Goal: Information Seeking & Learning: Learn about a topic

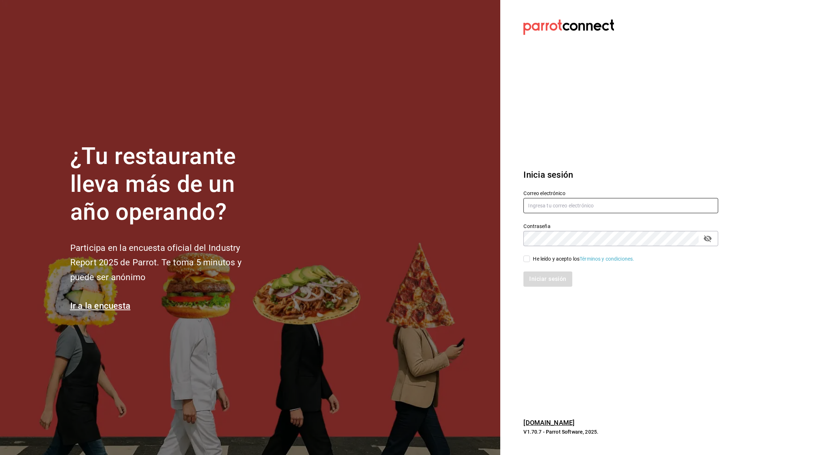
type input "supervision.killerpizza@gmail.com"
click at [529, 258] on input "He leído y acepto los Términos y condiciones." at bounding box center [526, 259] width 7 height 7
checkbox input "true"
click at [547, 281] on button "Iniciar sesión" at bounding box center [547, 278] width 49 height 15
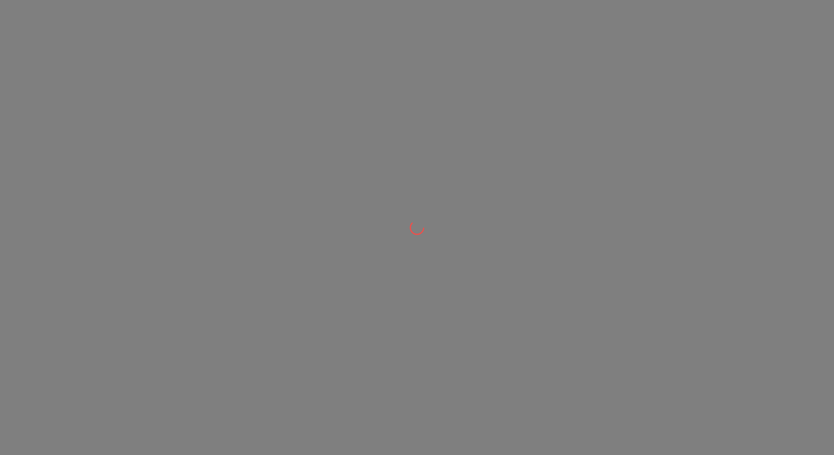
click at [475, 265] on div at bounding box center [417, 227] width 834 height 455
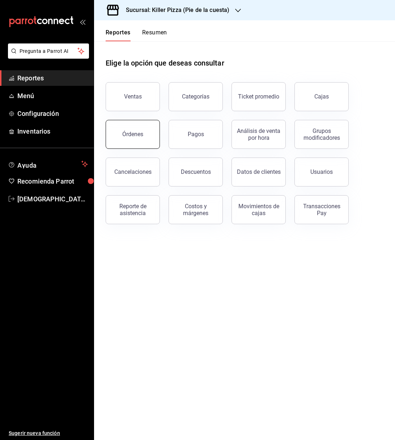
click at [146, 140] on button "Órdenes" at bounding box center [133, 134] width 54 height 29
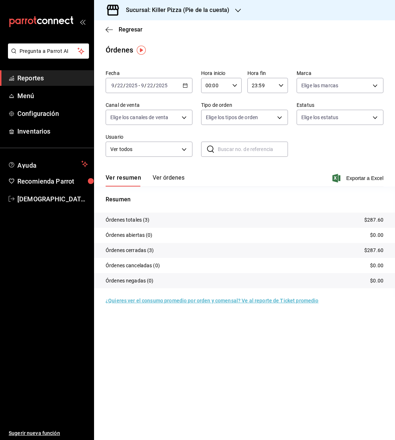
click at [186, 86] on icon "button" at bounding box center [185, 85] width 5 height 5
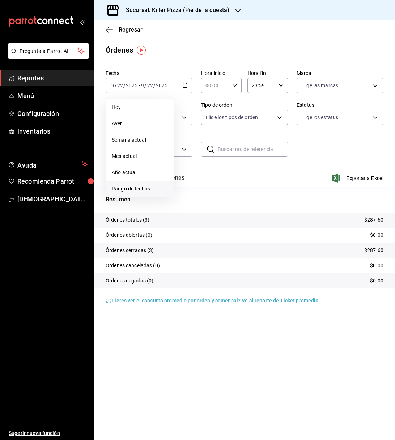
click at [143, 184] on li "Rango de fechas" at bounding box center [140, 189] width 68 height 16
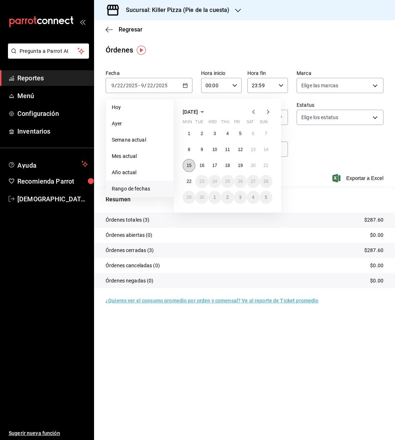
click at [190, 165] on abbr "15" at bounding box center [189, 165] width 5 height 5
click at [262, 165] on button "21" at bounding box center [266, 165] width 13 height 13
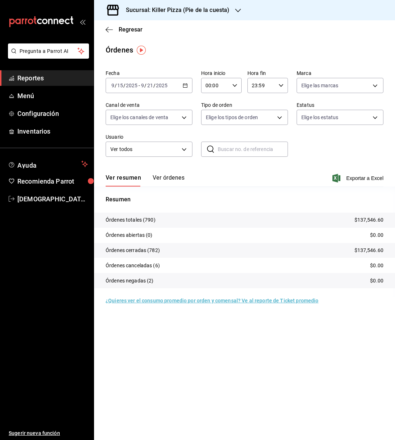
click at [231, 7] on div "Sucursal: Killer Pizza (Pie de la cuesta)" at bounding box center [172, 10] width 144 height 20
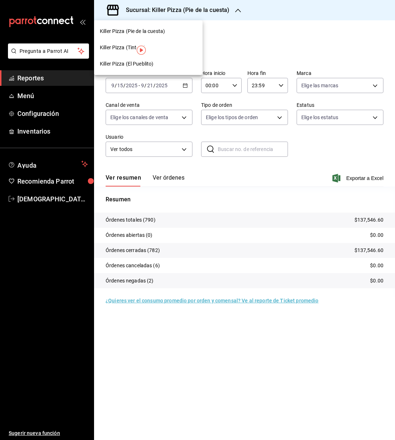
click at [163, 64] on div "Killer Pizza (El Pueblito)" at bounding box center [148, 64] width 97 height 8
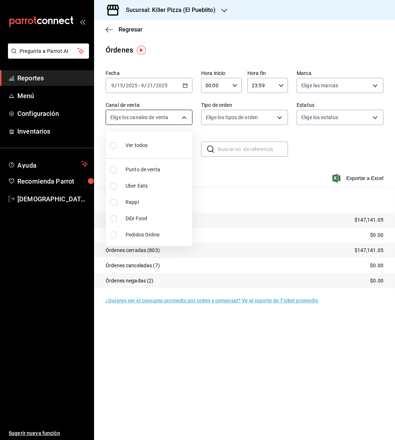
click at [183, 118] on body "Pregunta a Parrot AI Reportes Menú Configuración Inventarios Ayuda Recomienda P…" at bounding box center [197, 220] width 395 height 440
click at [161, 184] on span "Uber Eats" at bounding box center [158, 186] width 64 height 8
type input "UBER_EATS"
checkbox input "true"
click at [148, 202] on span "Rappi" at bounding box center [158, 202] width 64 height 8
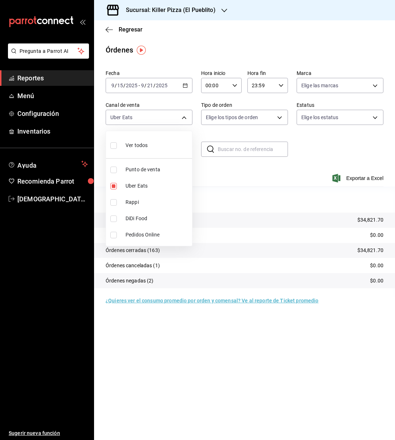
type input "UBER_EATS,RAPPI"
checkbox input "true"
click at [165, 328] on div at bounding box center [197, 220] width 395 height 440
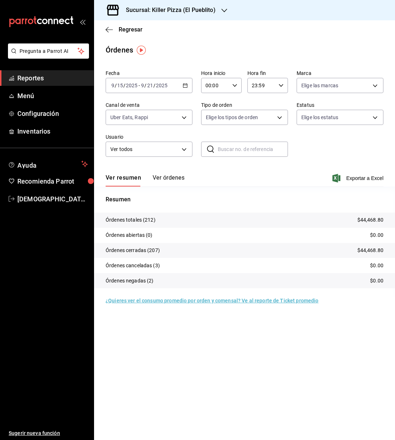
click at [216, 9] on div "Sucursal: Killer Pizza (El Pueblito)" at bounding box center [165, 10] width 130 height 20
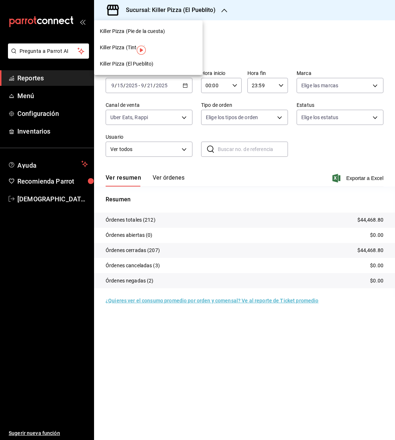
click at [147, 30] on span "Killer Pizza (Pie de la cuesta)" at bounding box center [132, 32] width 65 height 8
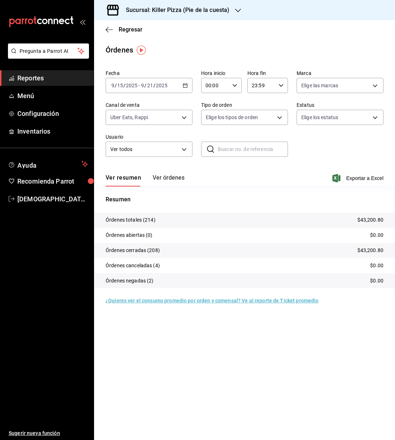
click at [187, 89] on div "[DATE] [DATE] - [DATE] [DATE]" at bounding box center [149, 85] width 87 height 15
click at [153, 60] on main "Regresar Órdenes Fecha [DATE] [DATE] - [DATE] [DATE] Hora inicio 00:00 Hora ini…" at bounding box center [244, 230] width 301 height 420
click at [198, 8] on h3 "Sucursal: Killer Pizza (Pie de la cuesta)" at bounding box center [174, 10] width 109 height 9
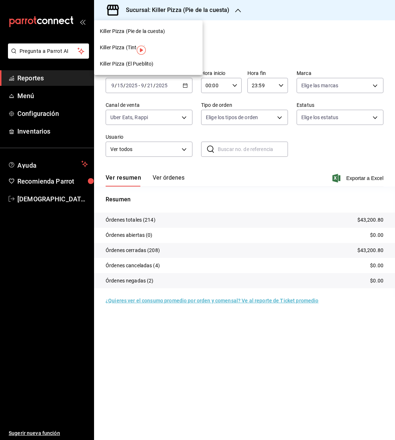
click at [158, 68] on div "Killer Pizza (El Pueblito)" at bounding box center [148, 64] width 109 height 16
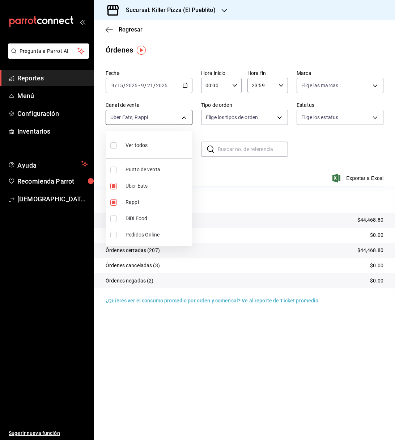
click at [188, 118] on body "Pregunta a Parrot AI Reportes Menú Configuración Inventarios Ayuda Recomienda P…" at bounding box center [197, 220] width 395 height 440
click at [142, 142] on span "Ver todos" at bounding box center [137, 146] width 22 height 8
type input "PARROT,UBER_EATS,RAPPI,DIDI_FOOD,ONLINE"
checkbox input "true"
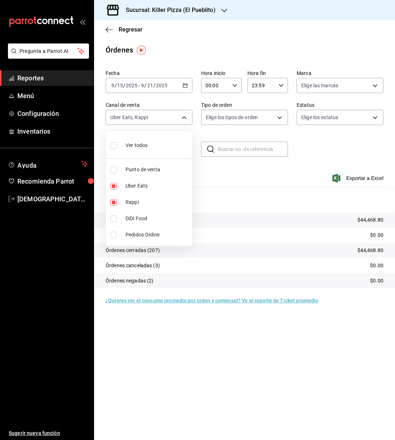
checkbox input "true"
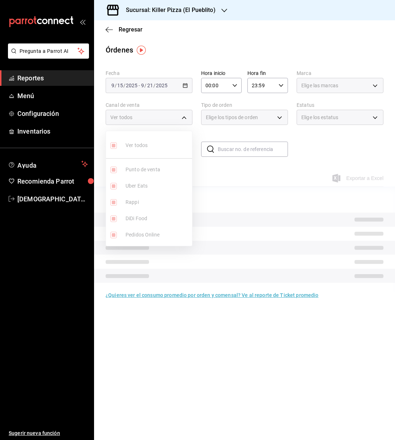
click at [142, 142] on ul "Ver todos Punto de venta Uber Eats Rappi DiDi Food Pedidos Online" at bounding box center [149, 188] width 86 height 115
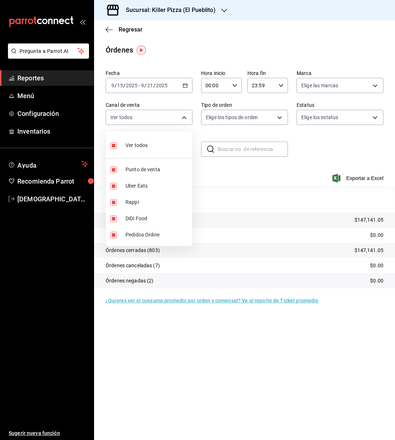
click at [244, 173] on div at bounding box center [197, 220] width 395 height 440
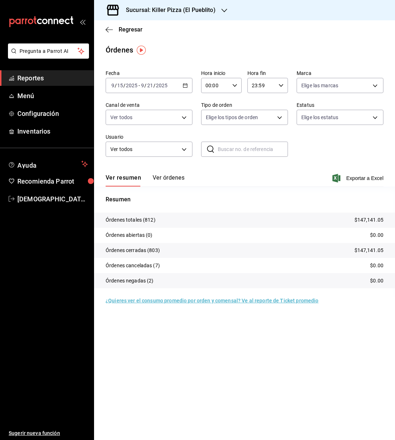
click at [187, 81] on div "[DATE] [DATE] - [DATE] [DATE]" at bounding box center [149, 85] width 87 height 15
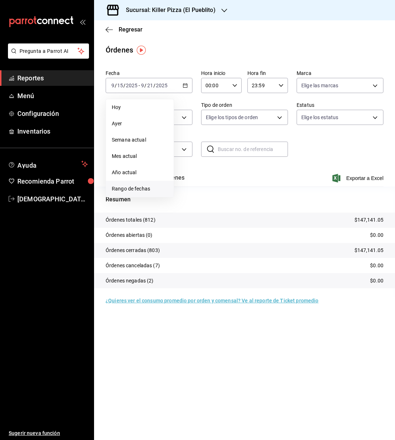
click at [144, 191] on span "Rango de fechas" at bounding box center [140, 189] width 56 height 8
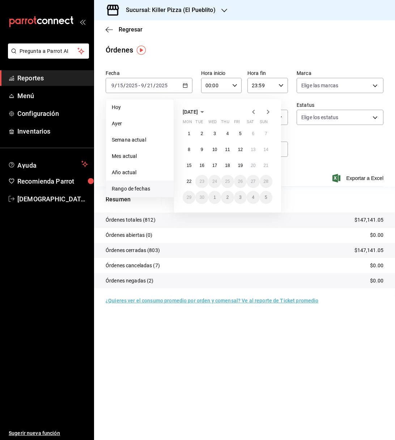
click at [207, 110] on icon "button" at bounding box center [202, 112] width 9 height 9
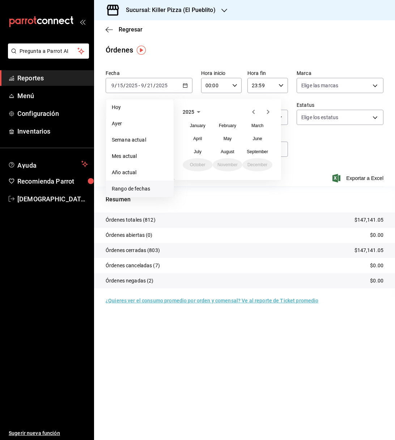
click at [193, 112] on span "2025" at bounding box center [189, 112] width 12 height 6
click at [194, 140] on button "2024" at bounding box center [198, 138] width 30 height 13
click at [260, 147] on button "September" at bounding box center [258, 151] width 30 height 13
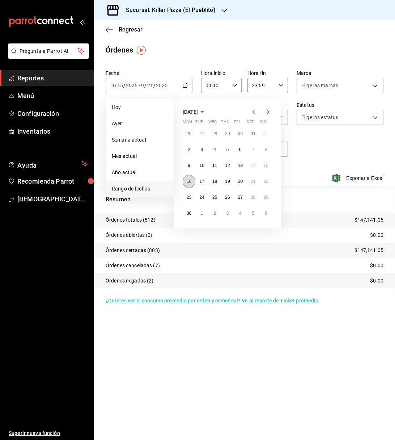
click at [188, 180] on abbr "16" at bounding box center [189, 181] width 5 height 5
click at [269, 179] on button "22" at bounding box center [266, 181] width 13 height 13
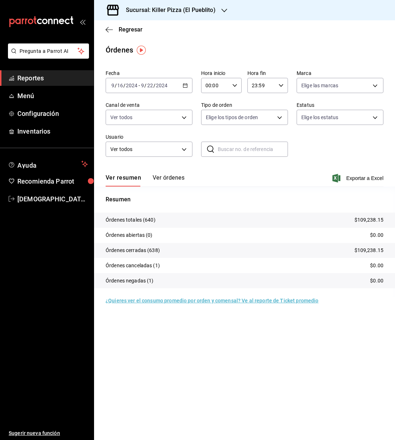
click at [222, 12] on icon "button" at bounding box center [225, 11] width 6 height 6
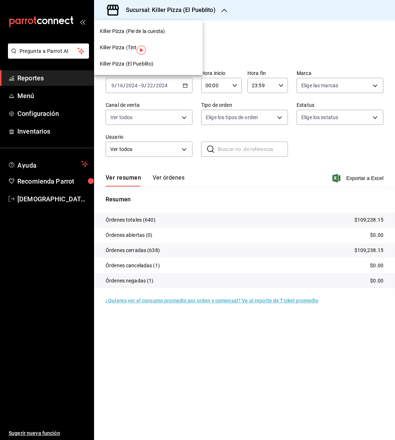
click at [179, 28] on div "Killer Pizza (Pie de la cuesta)" at bounding box center [148, 32] width 97 height 8
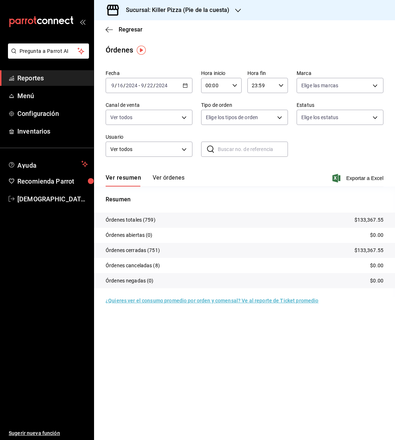
click at [41, 83] on span "Reportes" at bounding box center [52, 78] width 71 height 10
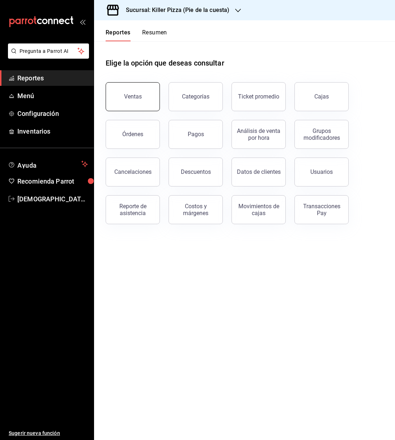
click at [155, 107] on button "Ventas" at bounding box center [133, 96] width 54 height 29
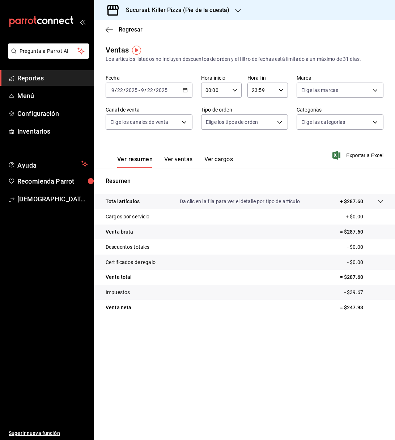
click at [185, 91] on icon "button" at bounding box center [185, 90] width 5 height 5
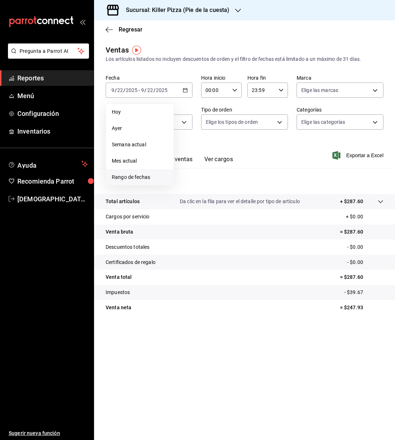
click at [142, 181] on li "Rango de fechas" at bounding box center [140, 177] width 68 height 16
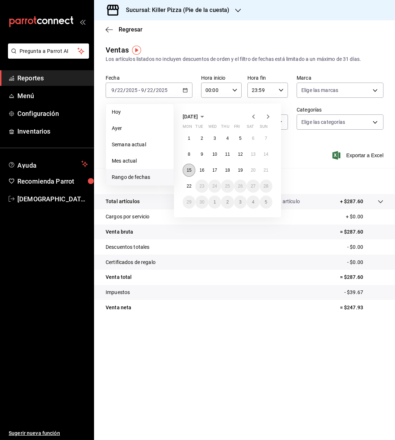
click at [190, 169] on abbr "15" at bounding box center [189, 170] width 5 height 5
click at [261, 169] on button "21" at bounding box center [266, 170] width 13 height 13
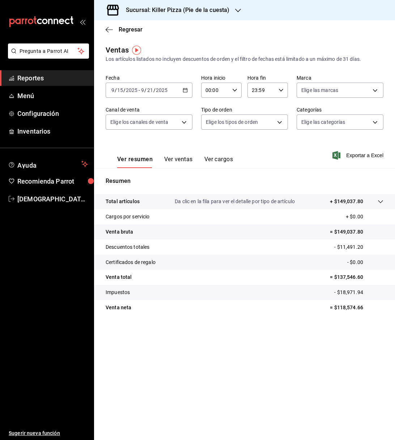
click at [179, 161] on button "Ver ventas" at bounding box center [178, 162] width 29 height 12
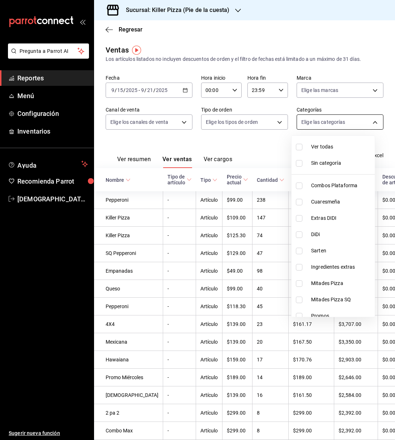
click at [339, 124] on body "Pregunta a Parrot AI Reportes Menú Configuración Inventarios Ayuda Recomienda P…" at bounding box center [197, 220] width 395 height 440
click at [332, 190] on li "Combos Plataforma" at bounding box center [333, 185] width 83 height 16
type input "7fb86d64-abf9-4f9f-96d4-5c5e69a06f53"
checkbox input "true"
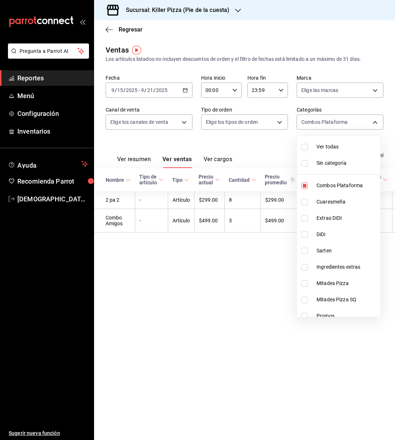
click at [335, 229] on li "DiDi" at bounding box center [338, 234] width 83 height 16
type input "7fb86d64-abf9-4f9f-96d4-5c5e69a06f53,2ef206a1-c732-42d5-a1f8-ab043fe5f38c"
checkbox input "true"
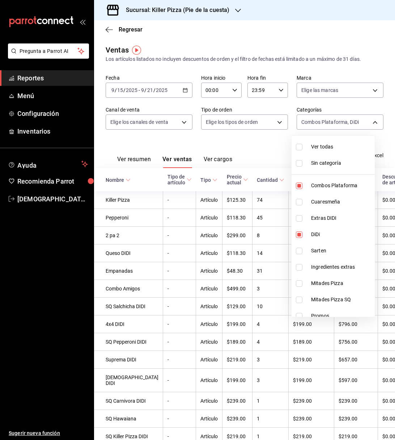
click at [344, 278] on li "Mitades Pizza" at bounding box center [333, 283] width 83 height 16
type input "7fb86d64-abf9-4f9f-96d4-5c5e69a06f53,2ef206a1-c732-42d5-a1f8-ab043fe5f38c,78147…"
checkbox input "true"
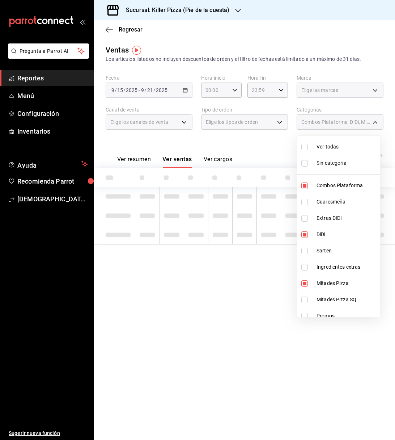
click at [345, 297] on span "Mitades Pizza SQ" at bounding box center [347, 300] width 61 height 8
type input "7fb86d64-abf9-4f9f-96d4-5c5e69a06f53,2ef206a1-c732-42d5-a1f8-ab043fe5f38c,78147…"
checkbox input "true"
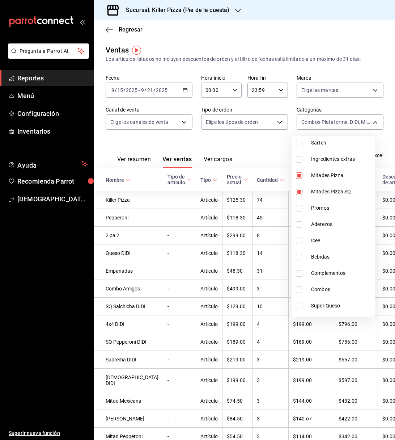
scroll to position [109, 0]
click at [322, 208] on span "Promos" at bounding box center [341, 207] width 61 height 8
type input "7fb86d64-abf9-4f9f-96d4-5c5e69a06f53,2ef206a1-c732-42d5-a1f8-ab043fe5f38c,78147…"
checkbox input "true"
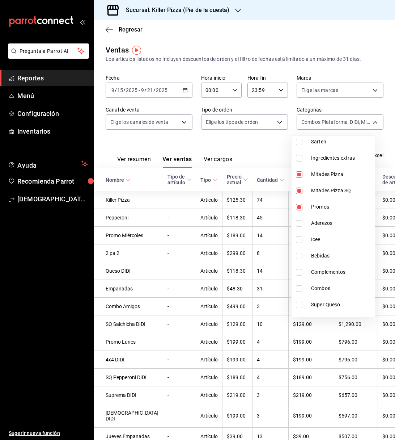
click at [326, 291] on span "Combos" at bounding box center [341, 289] width 61 height 8
type input "7fb86d64-abf9-4f9f-96d4-5c5e69a06f53,2ef206a1-c732-42d5-a1f8-ab043fe5f38c,78147…"
checkbox input "true"
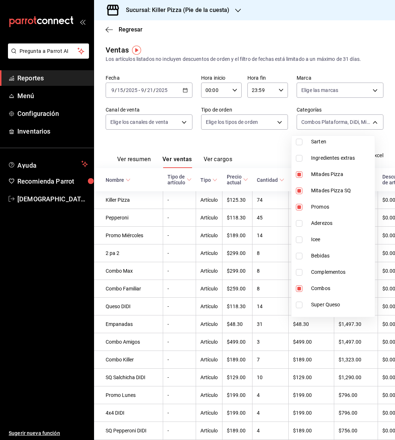
scroll to position [170, 0]
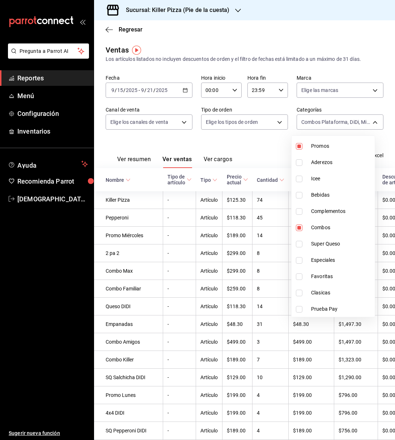
click at [314, 248] on li "Super Queso" at bounding box center [333, 244] width 83 height 16
type input "7fb86d64-abf9-4f9f-96d4-5c5e69a06f53,2ef206a1-c732-42d5-a1f8-ab043fe5f38c,78147…"
checkbox input "true"
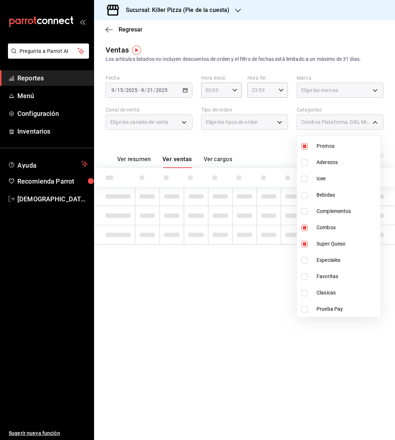
click at [317, 262] on span "Especiales" at bounding box center [347, 260] width 61 height 8
type input "7fb86d64-abf9-4f9f-96d4-5c5e69a06f53,2ef206a1-c732-42d5-a1f8-ab043fe5f38c,78147…"
checkbox input "true"
click at [319, 274] on span "Favoritas" at bounding box center [347, 277] width 61 height 8
type input "7fb86d64-abf9-4f9f-96d4-5c5e69a06f53,2ef206a1-c732-42d5-a1f8-ab043fe5f38c,78147…"
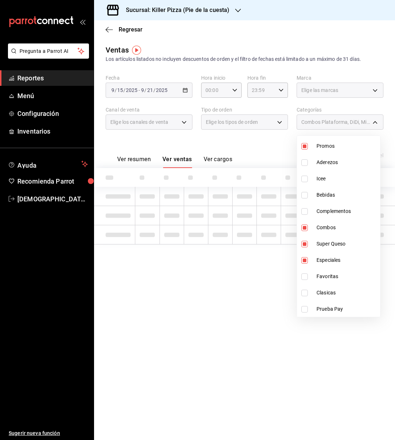
checkbox input "true"
click at [323, 296] on span "Clasicas" at bounding box center [347, 293] width 61 height 8
type input "7fb86d64-abf9-4f9f-96d4-5c5e69a06f53,2ef206a1-c732-42d5-a1f8-ab043fe5f38c,78147…"
checkbox input "true"
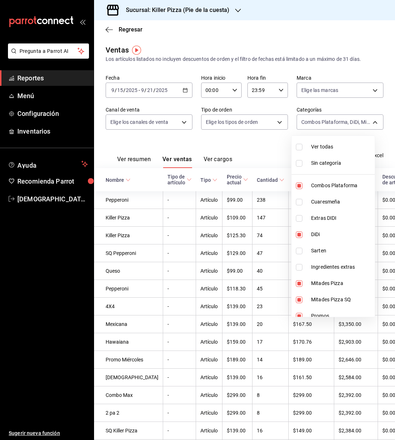
click at [238, 151] on div at bounding box center [197, 220] width 395 height 440
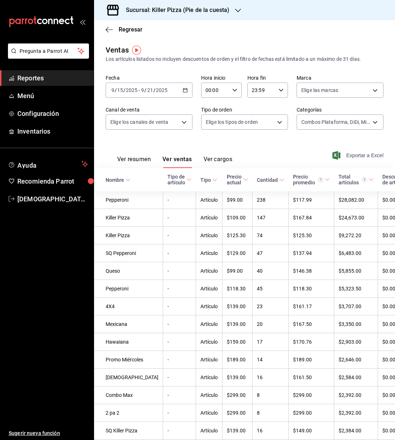
click at [357, 156] on span "Exportar a Excel" at bounding box center [359, 155] width 50 height 9
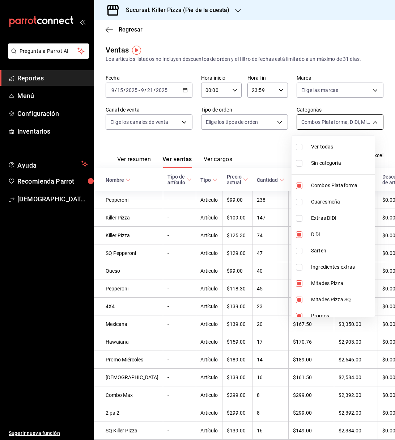
click at [355, 124] on body "Pregunta a Parrot AI Reportes Menú Configuración Inventarios Ayuda Recomienda P…" at bounding box center [197, 220] width 395 height 440
click at [334, 150] on span "Ver todas" at bounding box center [341, 147] width 61 height 8
type input "7fb86d64-abf9-4f9f-96d4-5c5e69a06f53,9f4ba7ec-e98d-42d8-ba84-5fe72b9cc251,1d4d0…"
checkbox input "true"
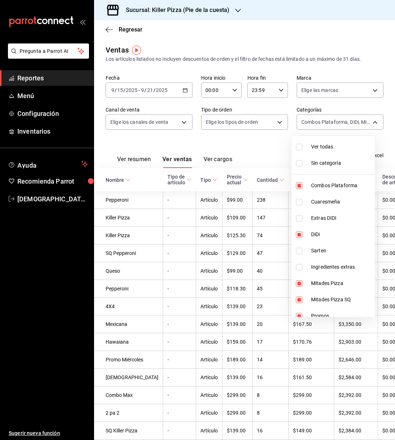
checkbox input "true"
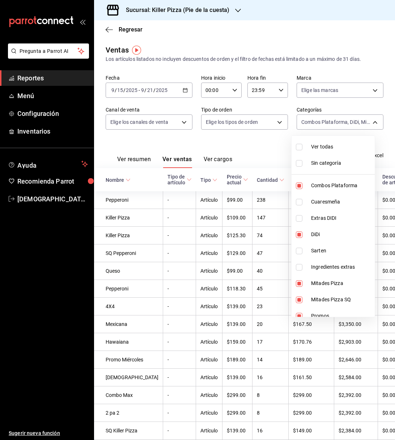
checkbox input "true"
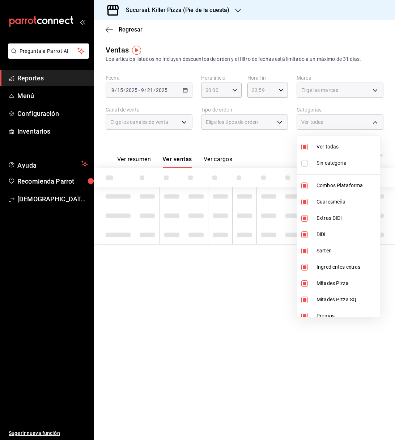
click at [334, 150] on span "Ver todas" at bounding box center [347, 147] width 61 height 8
checkbox input "false"
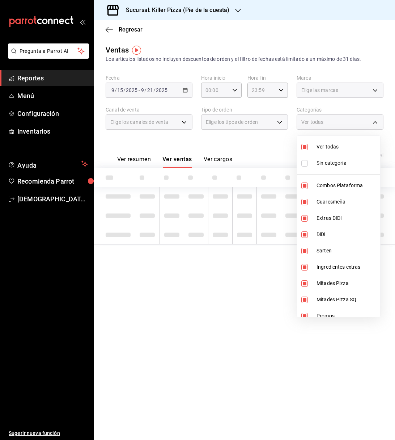
checkbox input "false"
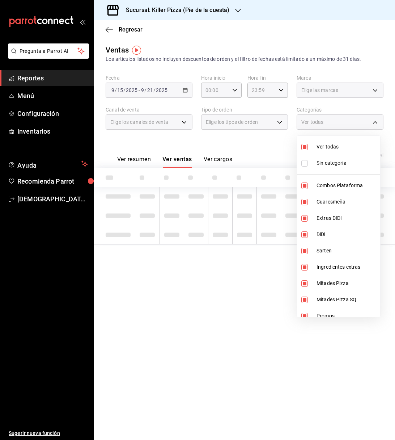
checkbox input "false"
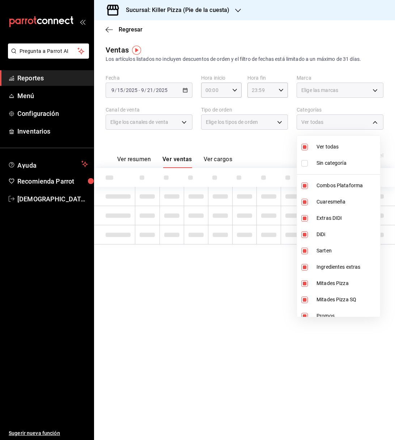
checkbox input "false"
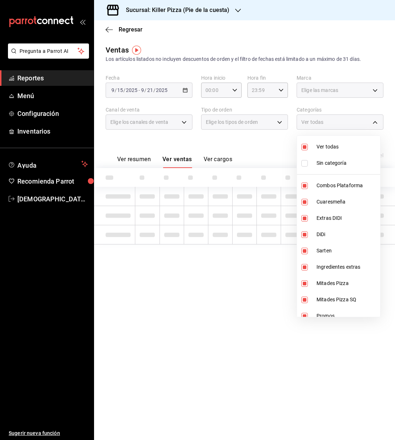
checkbox input "false"
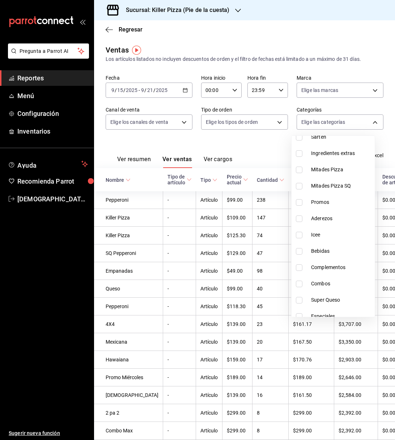
scroll to position [125, 0]
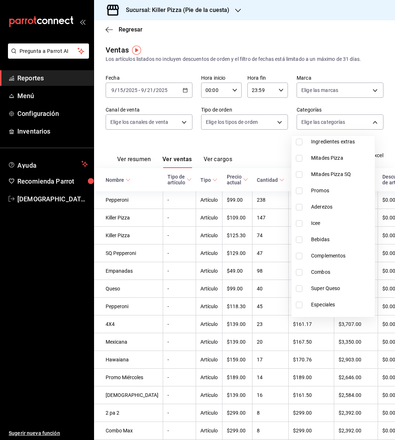
click at [329, 253] on span "Complementos" at bounding box center [341, 256] width 61 height 8
type input "b6a78051-f135-4fb9-8fc8-26136c3ed50c"
checkbox input "true"
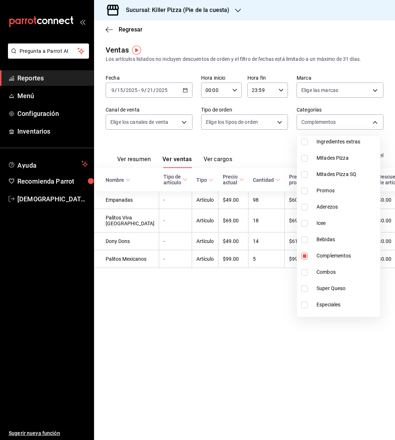
click at [327, 256] on span "Complementos" at bounding box center [347, 256] width 61 height 8
checkbox input "false"
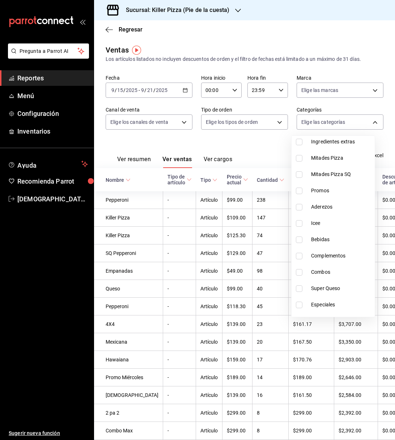
click at [336, 146] on li "Ingredientes extras" at bounding box center [333, 142] width 83 height 16
type input "a79955a4-97c9-491e-af79-b3c721059c5d"
checkbox input "true"
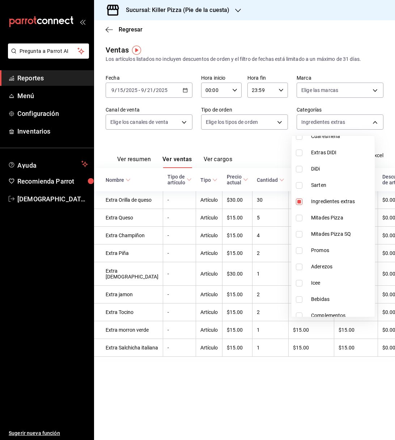
scroll to position [62, 0]
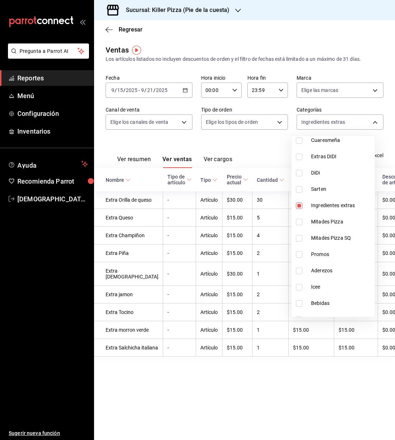
drag, startPoint x: 391, startPoint y: 353, endPoint x: 388, endPoint y: 387, distance: 34.5
click at [388, 387] on div at bounding box center [197, 220] width 395 height 440
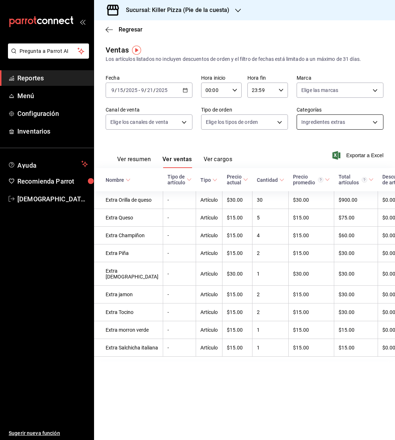
click at [359, 115] on body "Pregunta a Parrot AI Reportes Menú Configuración Inventarios Ayuda Recomienda P…" at bounding box center [197, 220] width 395 height 440
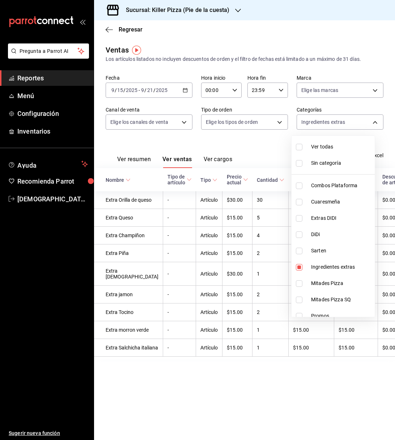
click at [334, 264] on span "Ingredientes extras" at bounding box center [341, 267] width 61 height 8
checkbox input "false"
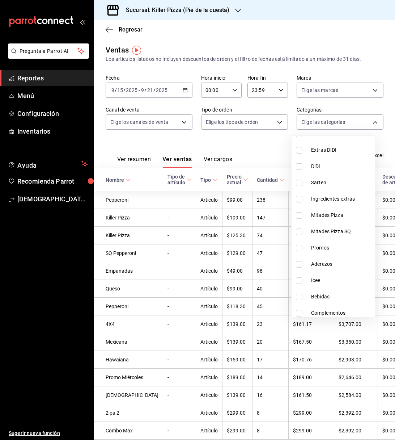
scroll to position [73, 0]
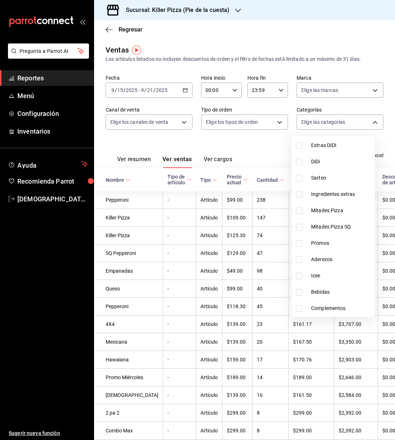
click at [327, 256] on span "Aderezos" at bounding box center [341, 260] width 61 height 8
type input "26c76ff1-bc00-43bc-99ad-5103efe5c356"
checkbox input "true"
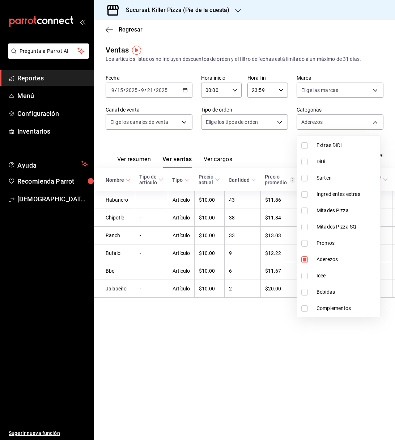
drag, startPoint x: 338, startPoint y: 240, endPoint x: 339, endPoint y: 256, distance: 15.9
click at [339, 244] on ul "Ver todas Sin categoría Combos Plataforma Cuaresmeña Extras [PERSON_NAME] Sarte…" at bounding box center [338, 153] width 83 height 181
click at [339, 256] on span "Aderezos" at bounding box center [347, 260] width 61 height 8
checkbox input "false"
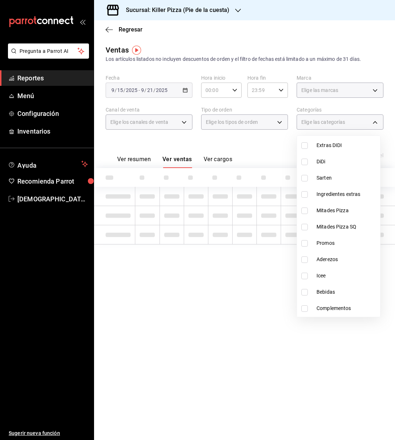
click at [346, 290] on span "Bebidas" at bounding box center [347, 292] width 61 height 8
type input "2283f3ea-57b6-4fcd-b6ff-0717bbd46bb1"
checkbox input "true"
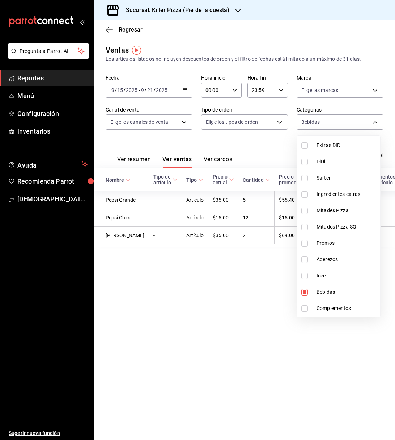
click at [240, 316] on div at bounding box center [197, 220] width 395 height 440
